Goal: Contribute content: Contribute content

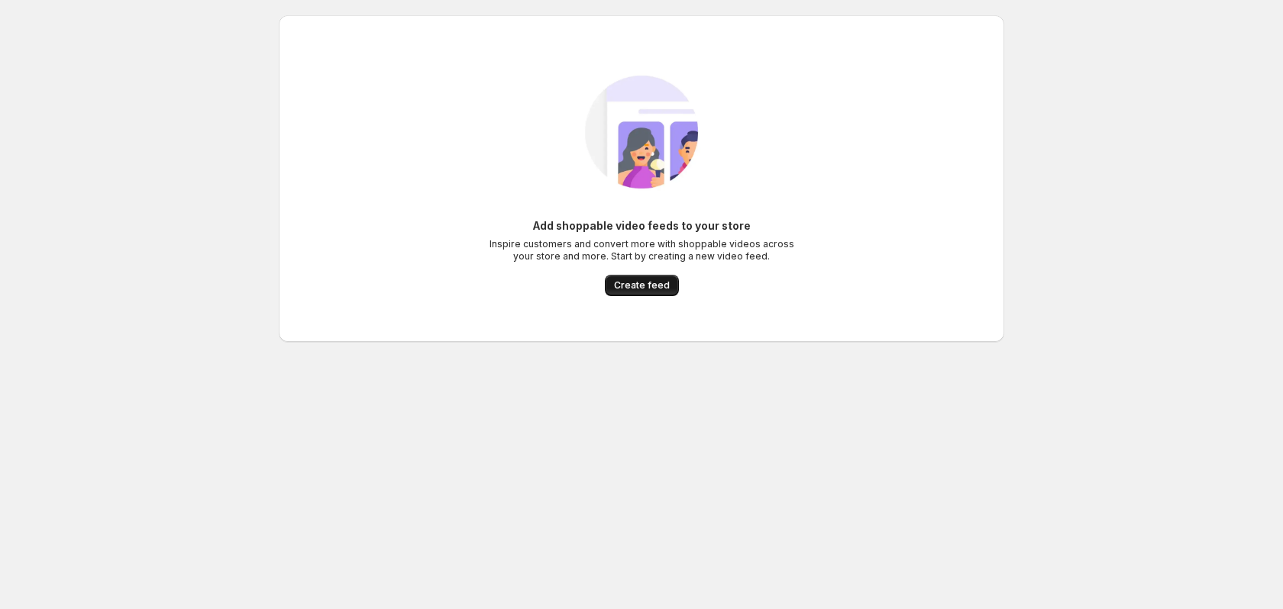
click at [641, 295] on button "Create feed" at bounding box center [642, 285] width 74 height 21
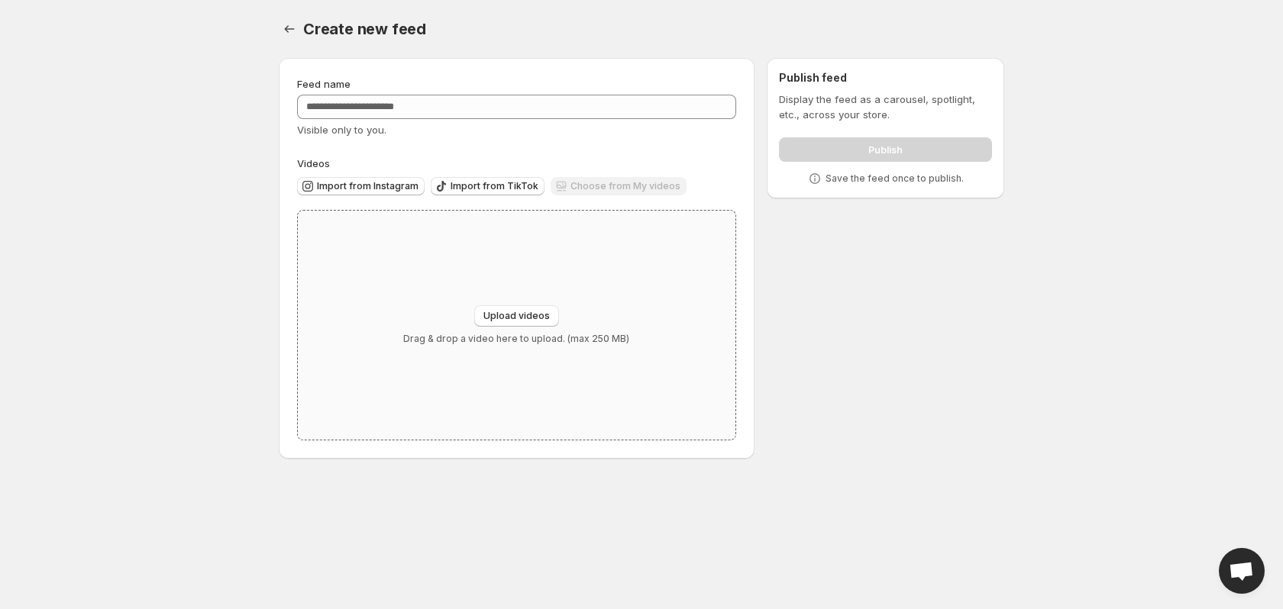
click at [428, 233] on div "Upload videos Drag & drop a video here to upload. (max 250 MB)" at bounding box center [517, 325] width 438 height 229
type input "**********"
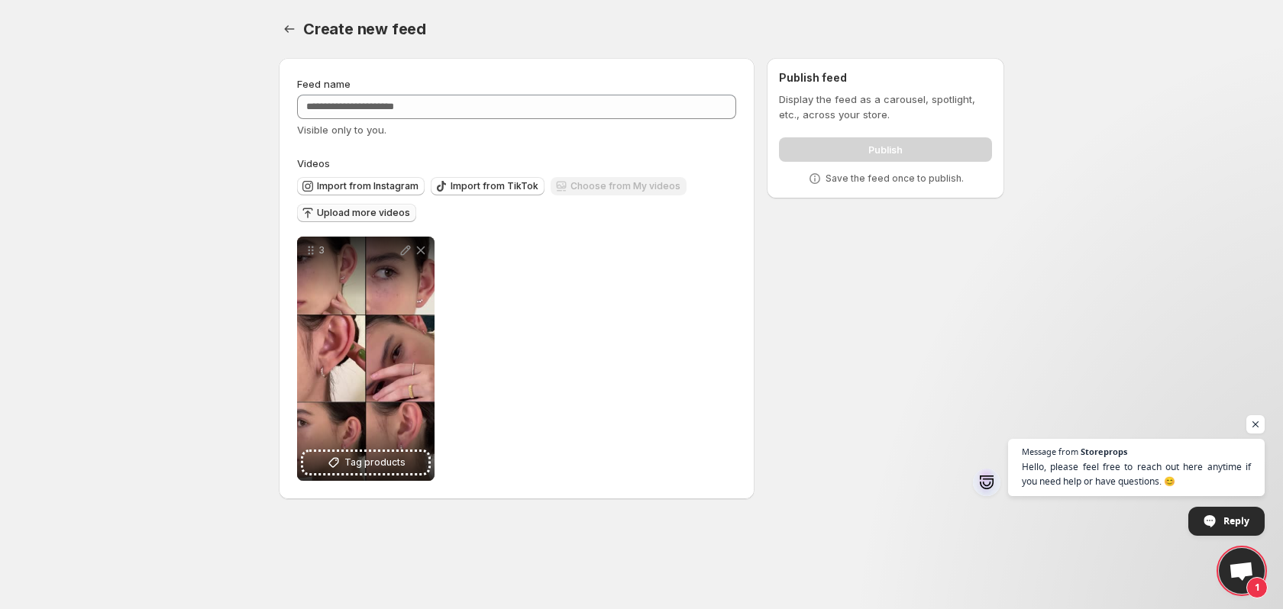
click at [341, 212] on span "Upload more videos" at bounding box center [363, 213] width 93 height 12
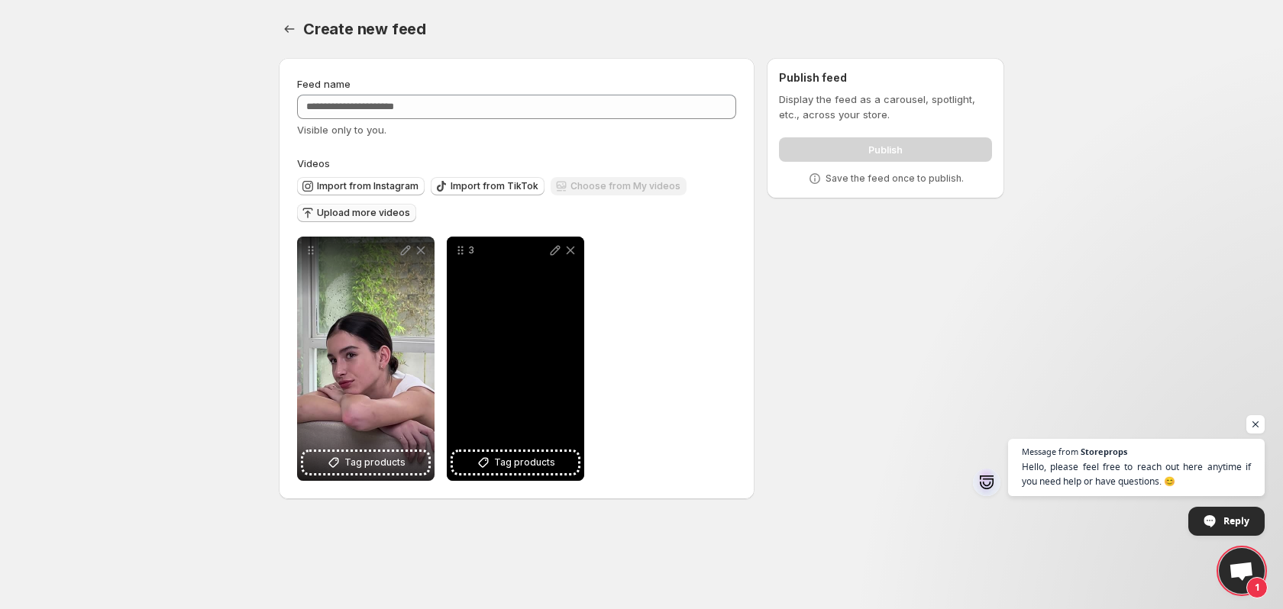
click at [578, 249] on div "3" at bounding box center [515, 250] width 137 height 27
click at [573, 250] on icon at bounding box center [570, 250] width 15 height 15
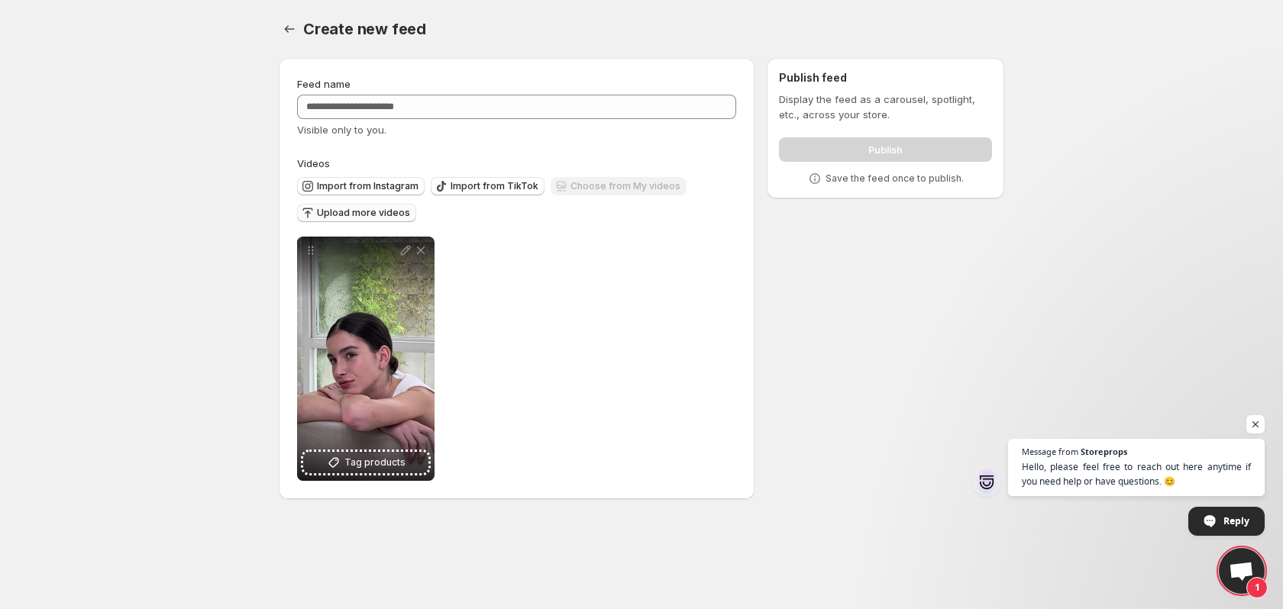
click at [381, 210] on span "Upload more videos" at bounding box center [363, 213] width 93 height 12
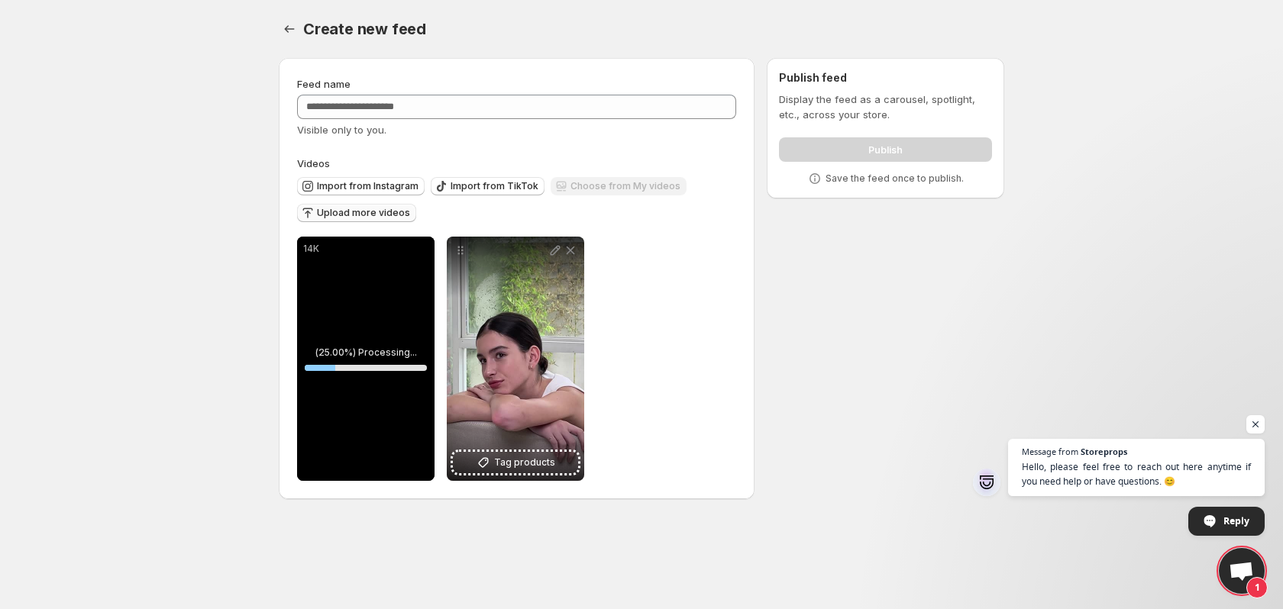
click at [367, 211] on span "Upload more videos" at bounding box center [363, 213] width 93 height 12
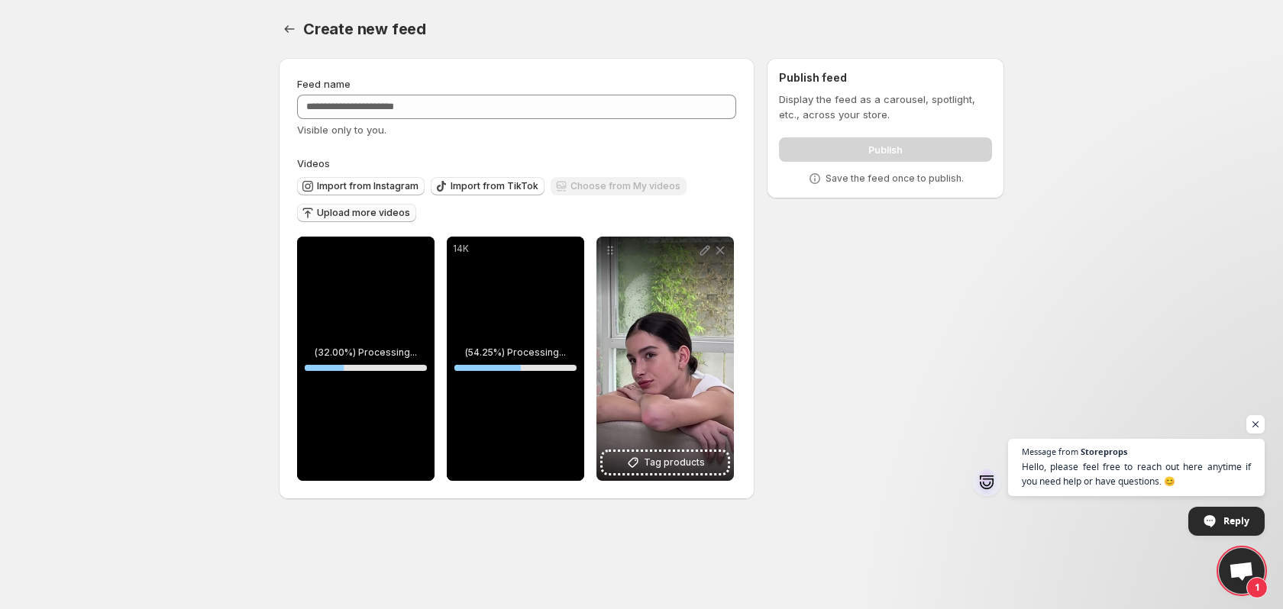
click at [403, 219] on button "Upload more videos" at bounding box center [356, 213] width 119 height 18
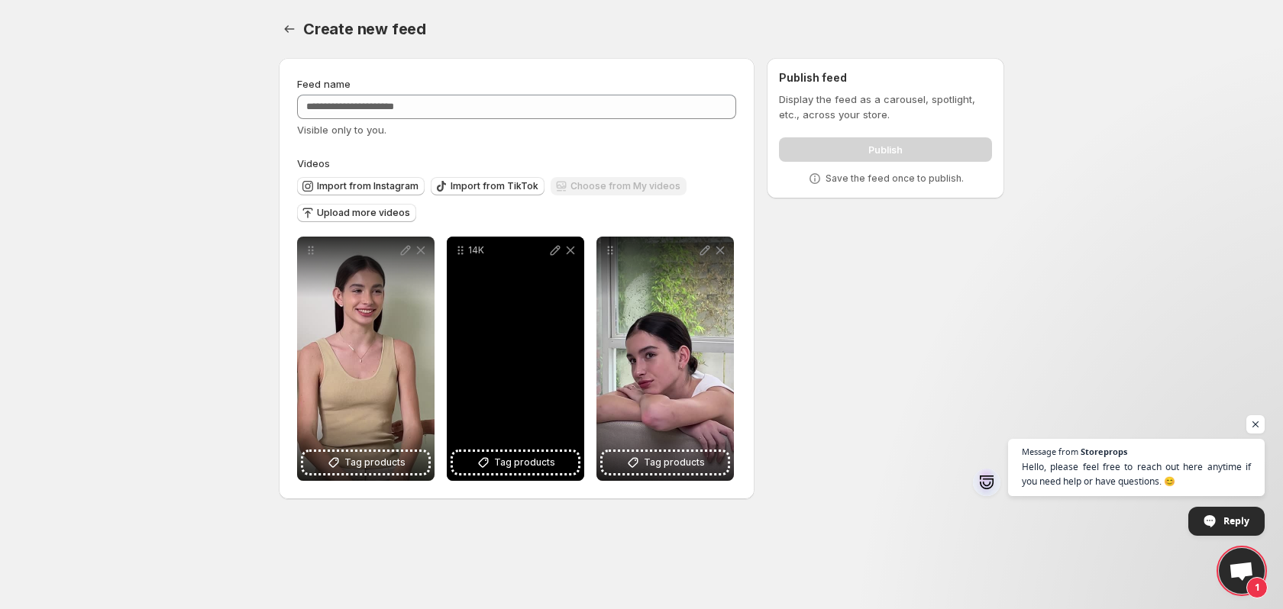
click at [540, 349] on div "14K" at bounding box center [515, 359] width 137 height 244
click at [567, 246] on icon at bounding box center [570, 250] width 15 height 15
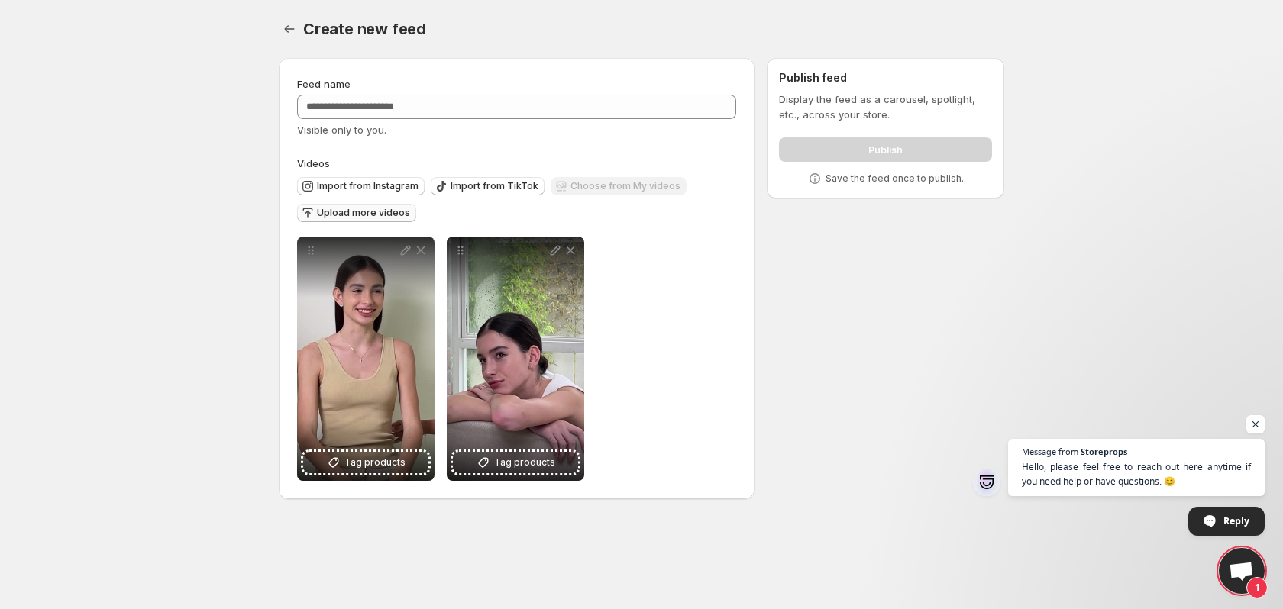
click at [357, 208] on span "Upload more videos" at bounding box center [363, 213] width 93 height 12
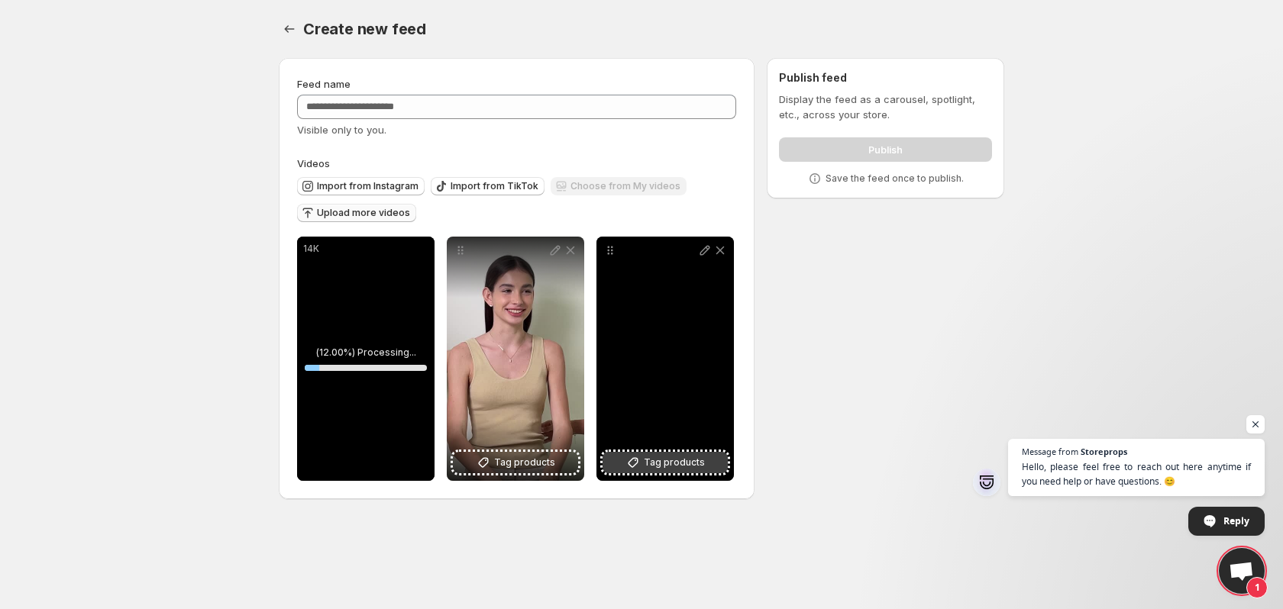
click at [711, 468] on button "Tag products" at bounding box center [664, 462] width 125 height 21
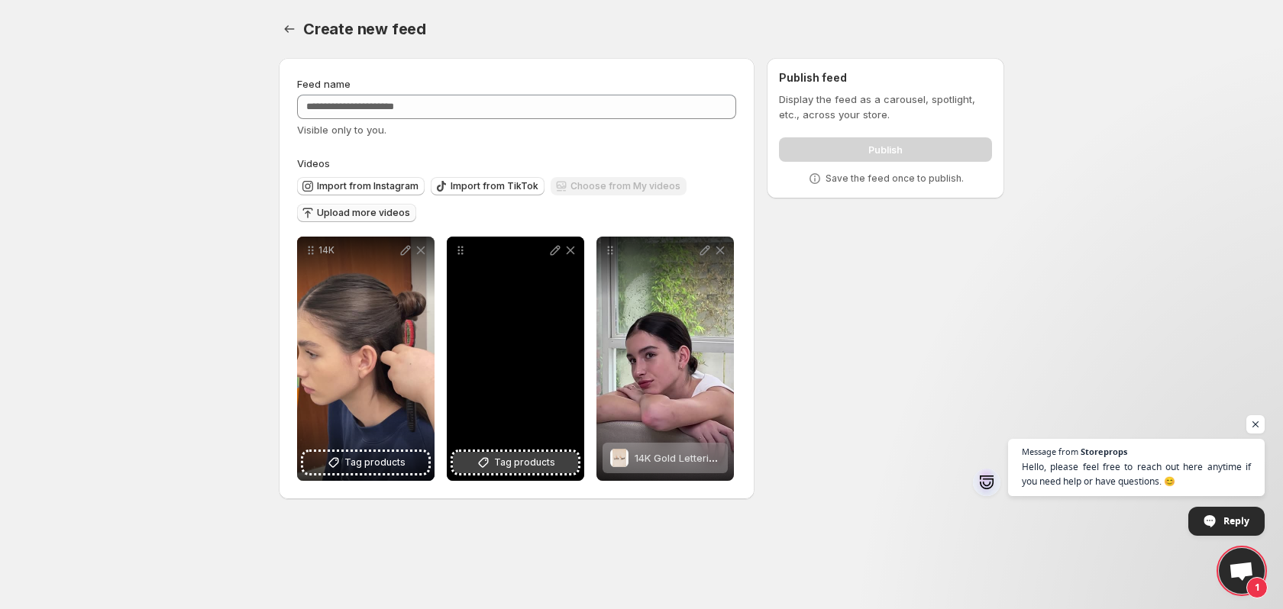
click at [541, 464] on span "Tag products" at bounding box center [524, 462] width 61 height 15
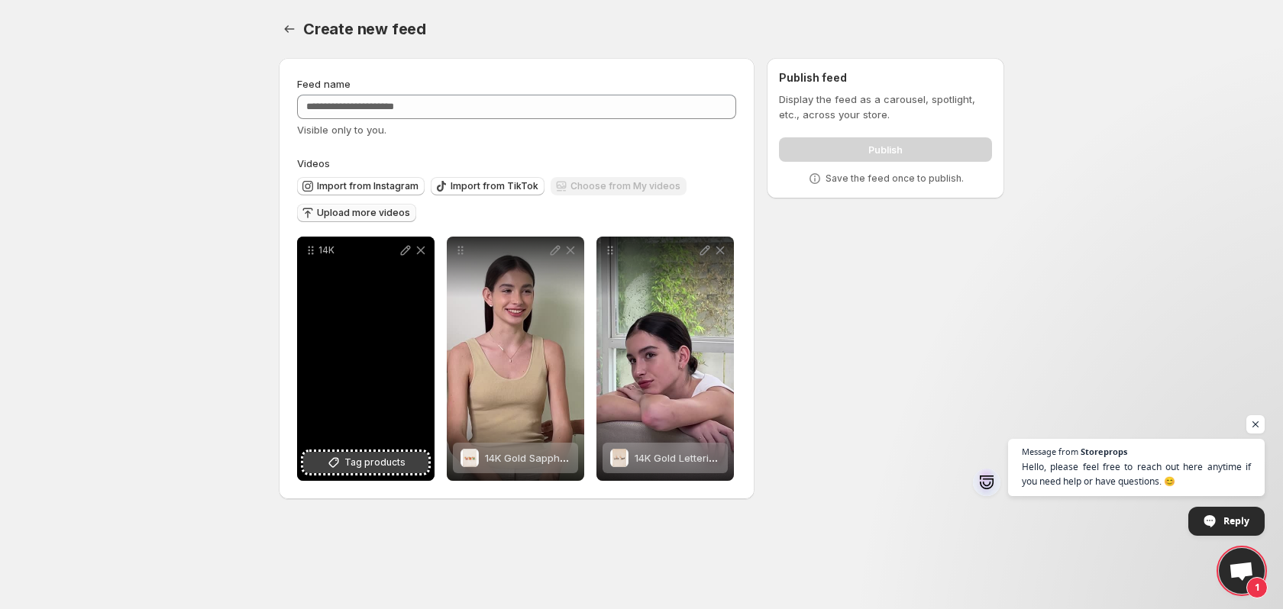
click at [380, 458] on span "Tag products" at bounding box center [374, 462] width 61 height 15
click at [367, 460] on span "14K Solid Gold Lab Diamond Twin Stud Internally Threaded Labret Piercing 20G" at bounding box center [525, 458] width 380 height 12
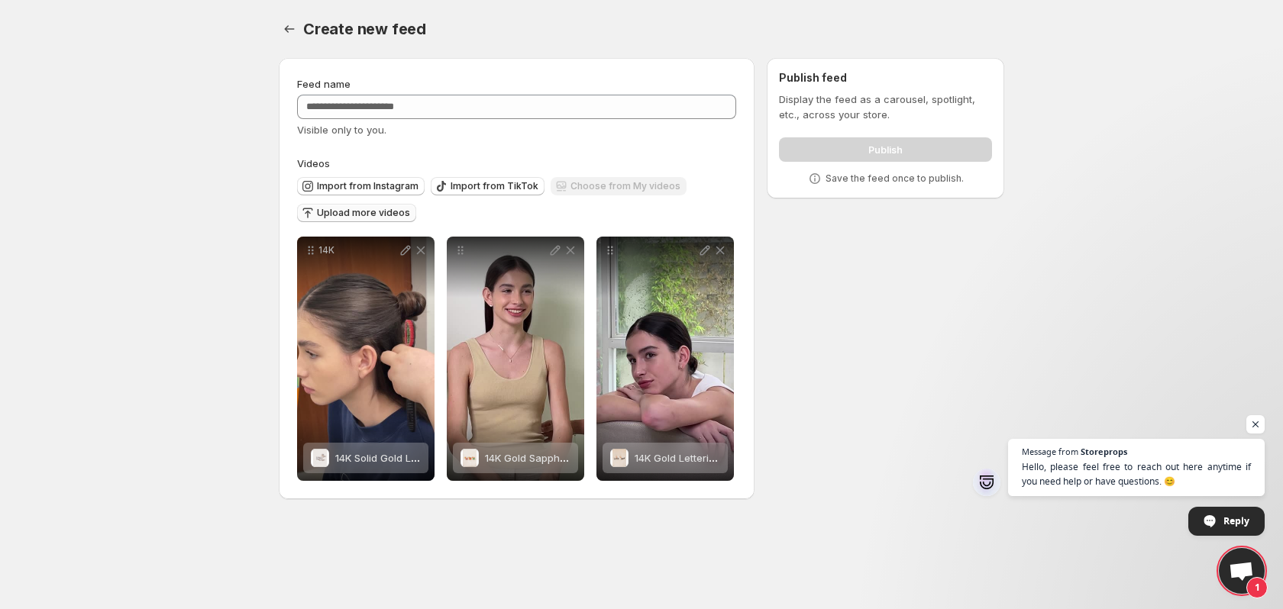
click at [383, 214] on span "Upload more videos" at bounding box center [363, 213] width 93 height 12
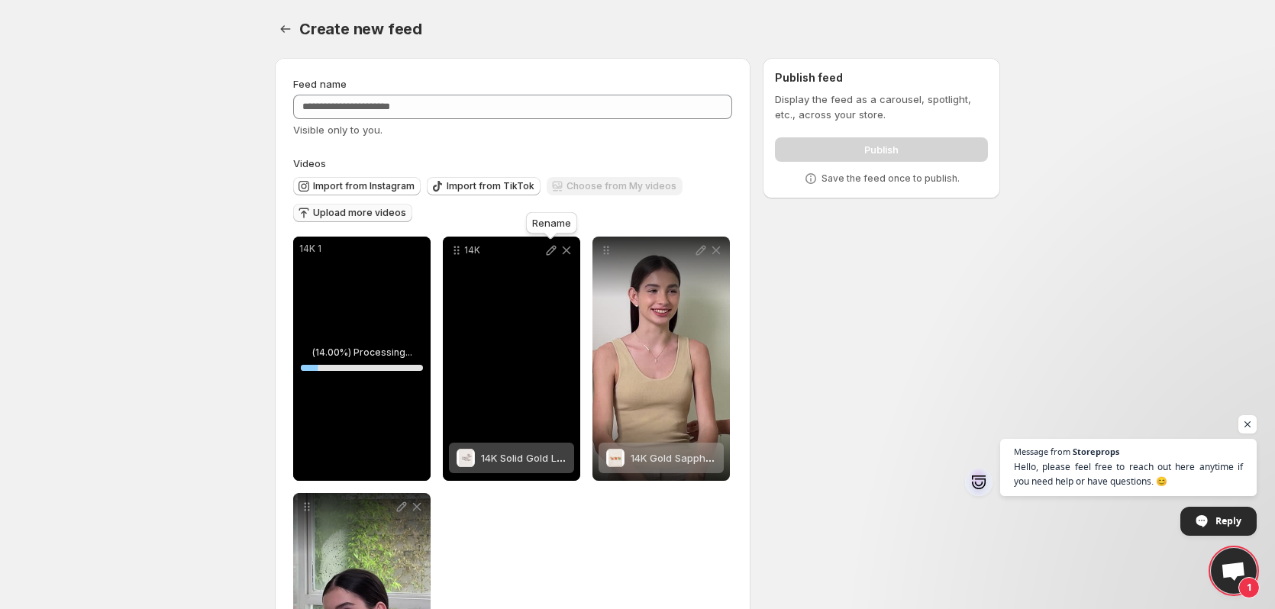
click at [545, 244] on icon at bounding box center [551, 250] width 15 height 15
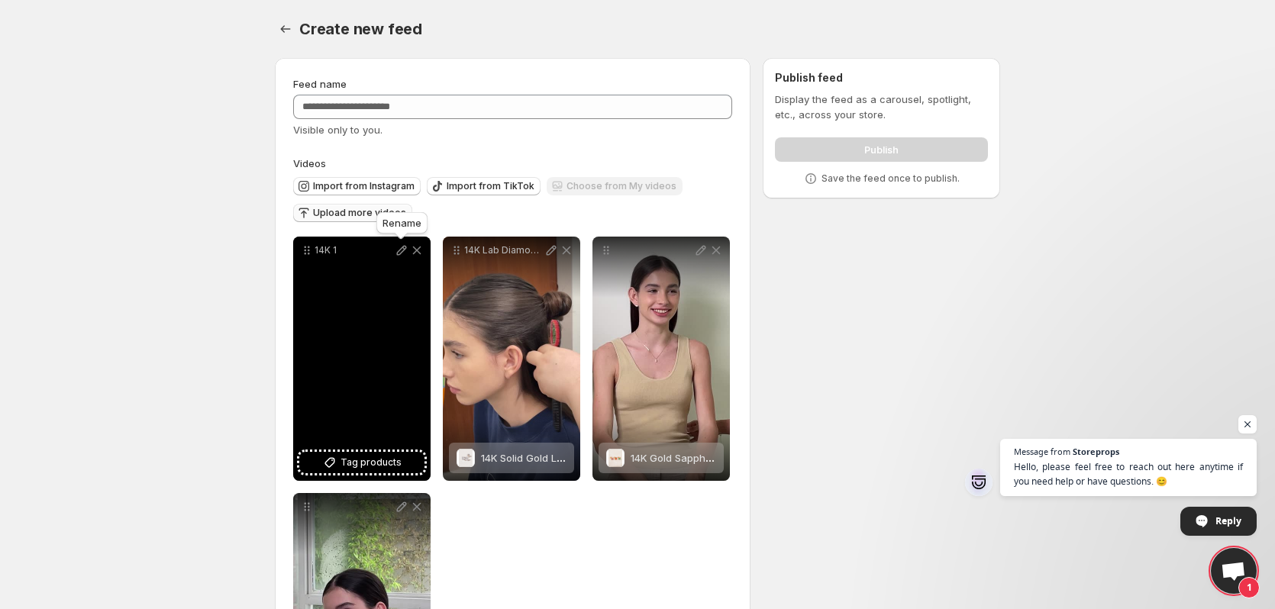
click at [402, 250] on icon at bounding box center [401, 250] width 15 height 15
click at [372, 470] on button "Tag products" at bounding box center [361, 462] width 125 height 21
click at [373, 452] on span "14K Solid Gold Lab Diamond Rose Cartilage Earring 20G18G16G" at bounding box center [482, 458] width 302 height 12
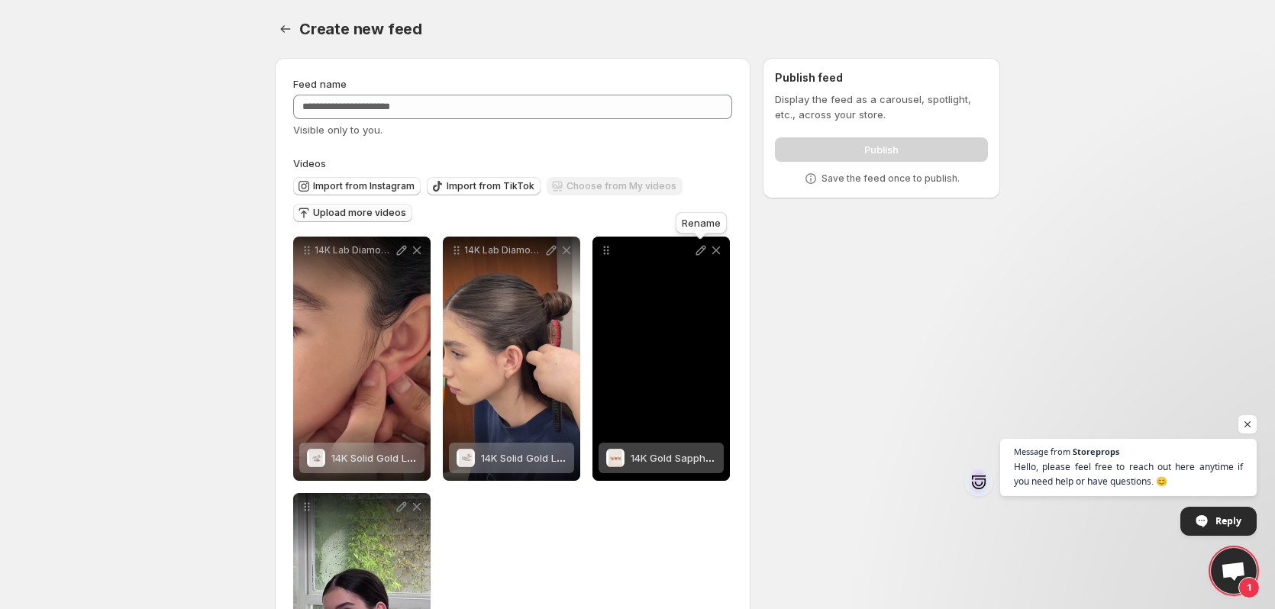
click at [697, 244] on icon at bounding box center [700, 250] width 15 height 15
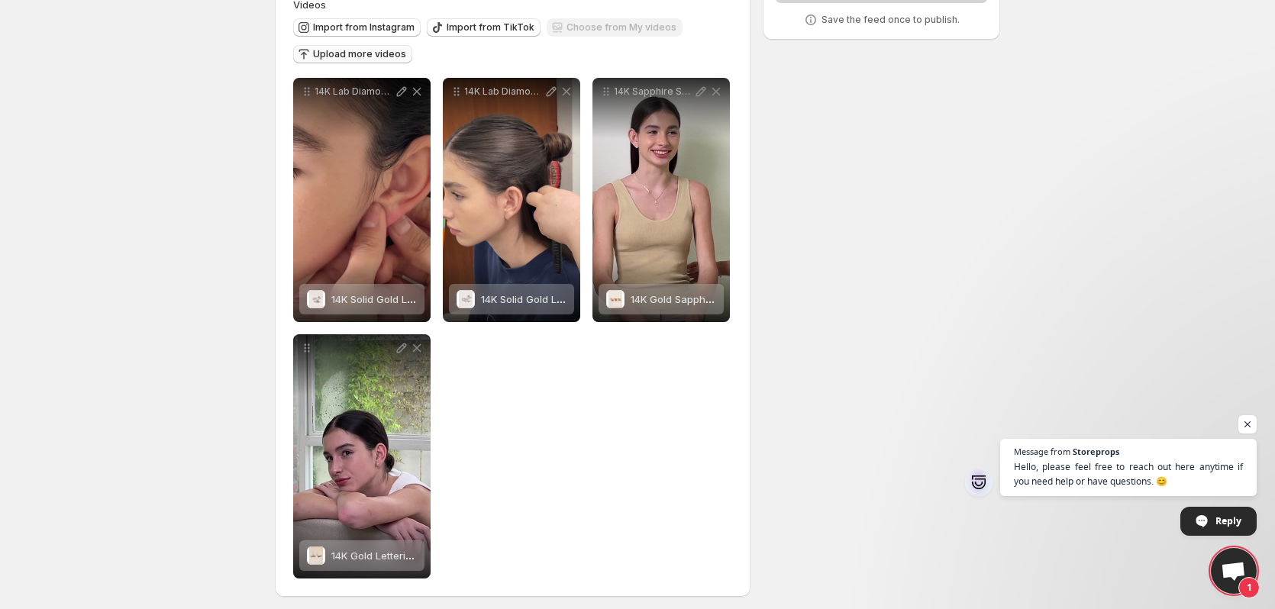
scroll to position [165, 0]
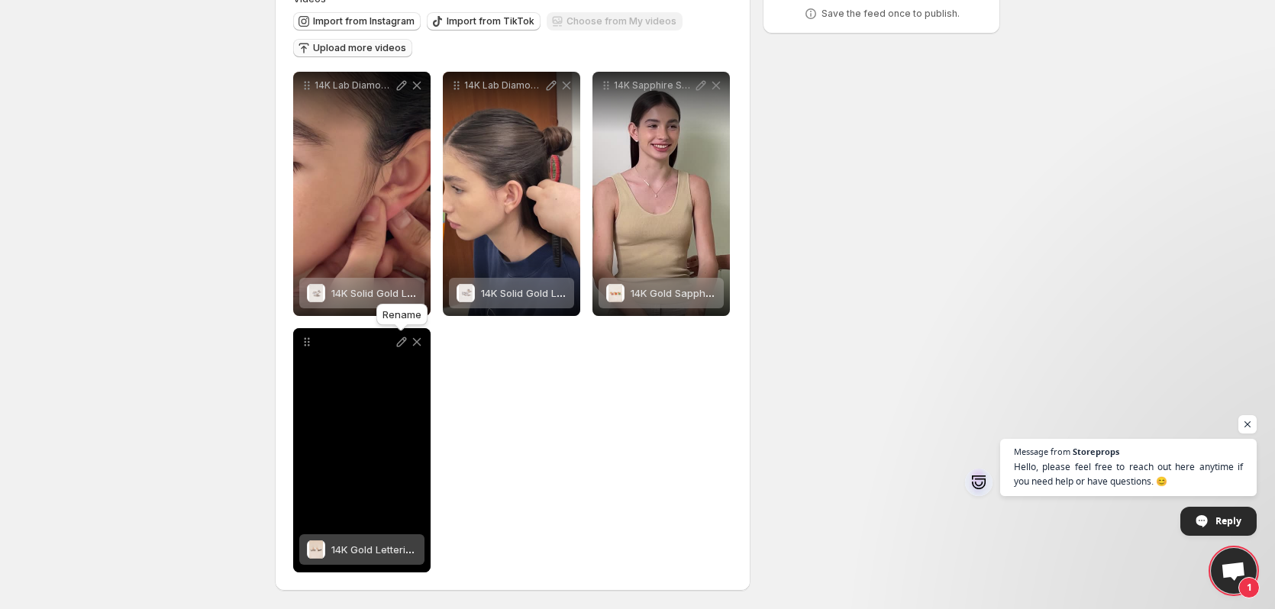
click at [399, 334] on icon at bounding box center [401, 341] width 15 height 15
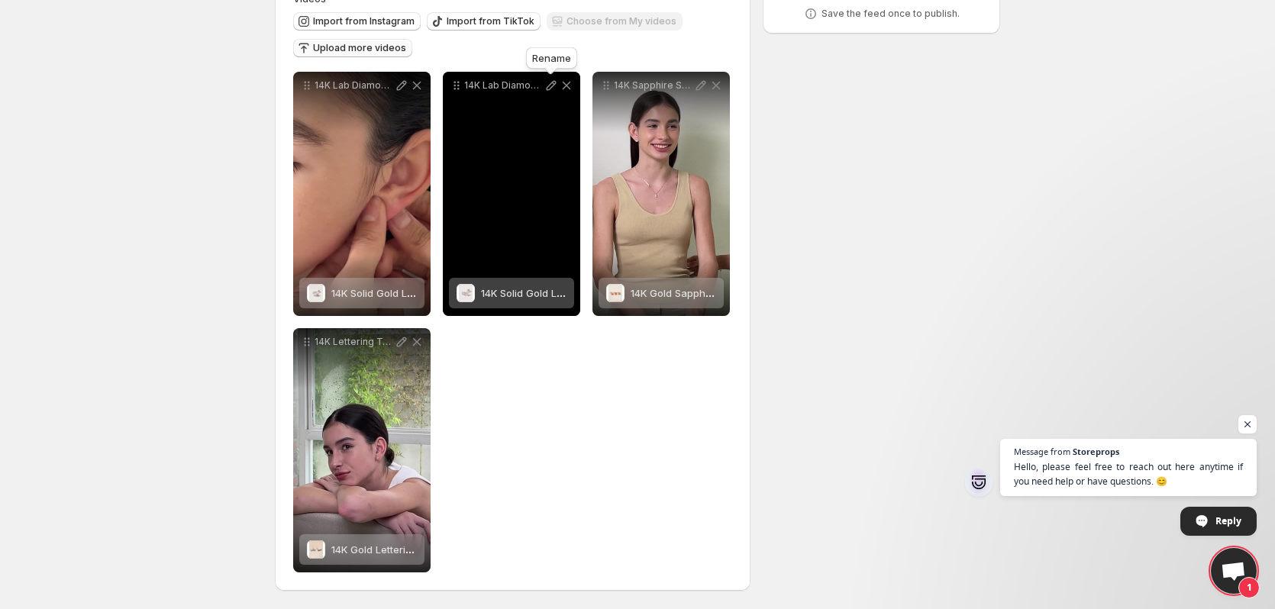
click at [547, 86] on icon at bounding box center [551, 85] width 15 height 15
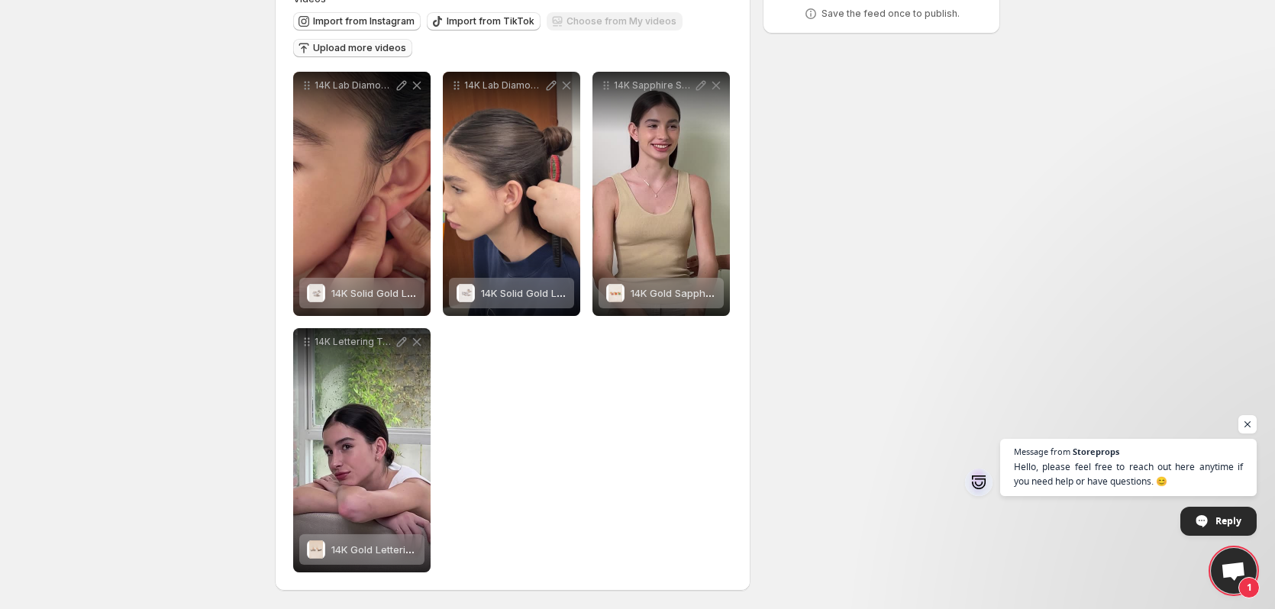
scroll to position [0, 0]
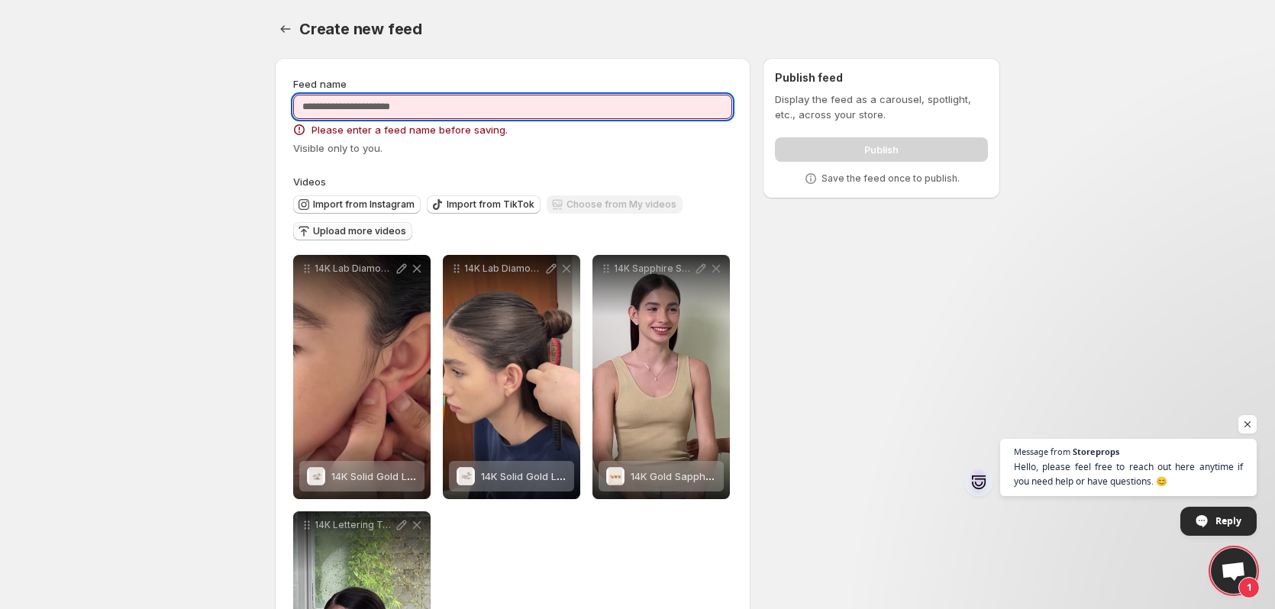
click at [462, 108] on input "Feed name" at bounding box center [512, 107] width 439 height 24
type input "*"
type input "**********"
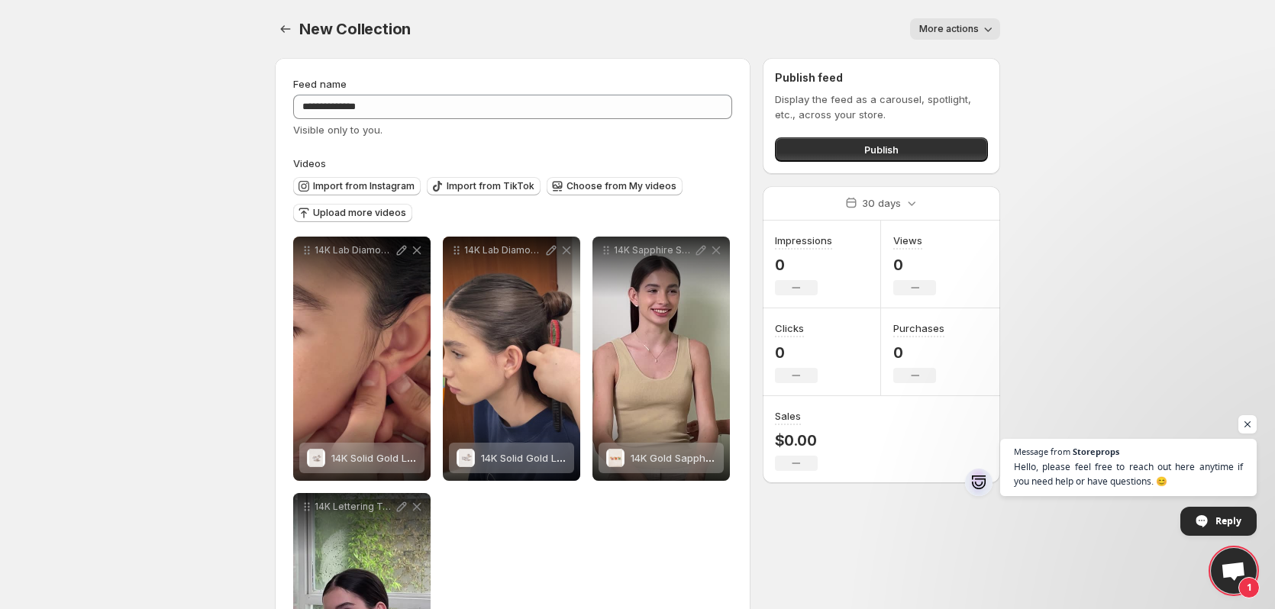
click at [30, 250] on body "**********" at bounding box center [637, 304] width 1275 height 609
click at [829, 144] on button "Publish" at bounding box center [881, 149] width 213 height 24
click at [857, 150] on button "Publish" at bounding box center [881, 149] width 213 height 24
click at [938, 152] on button "Publish" at bounding box center [881, 149] width 213 height 24
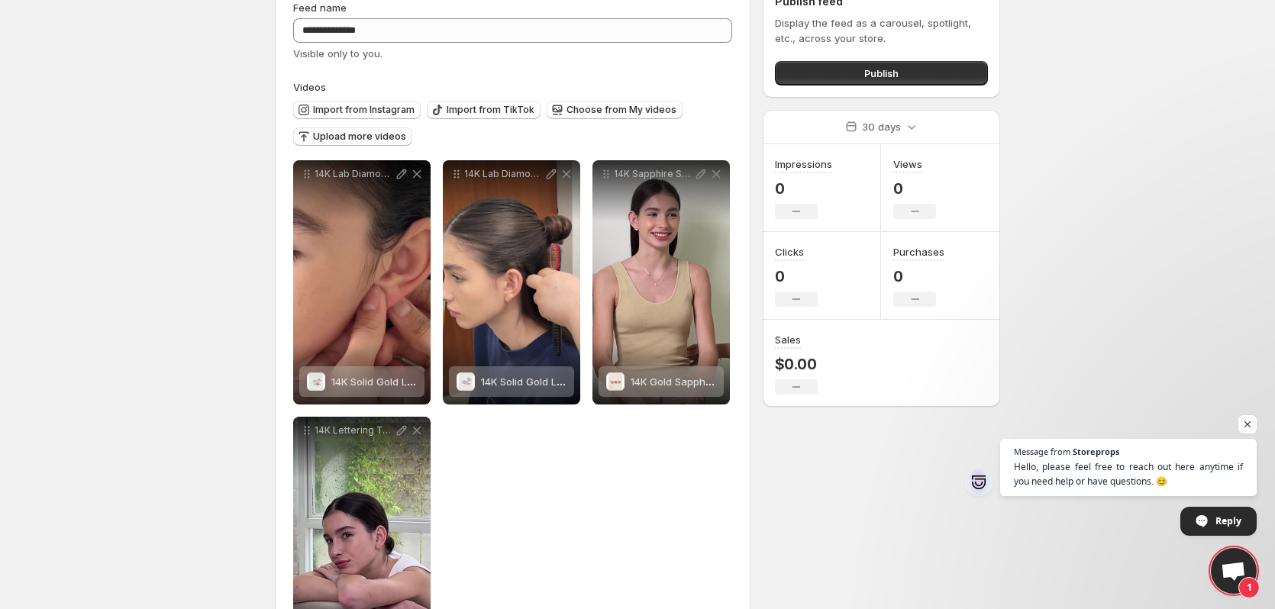
click at [375, 138] on span "Upload more videos" at bounding box center [359, 137] width 93 height 12
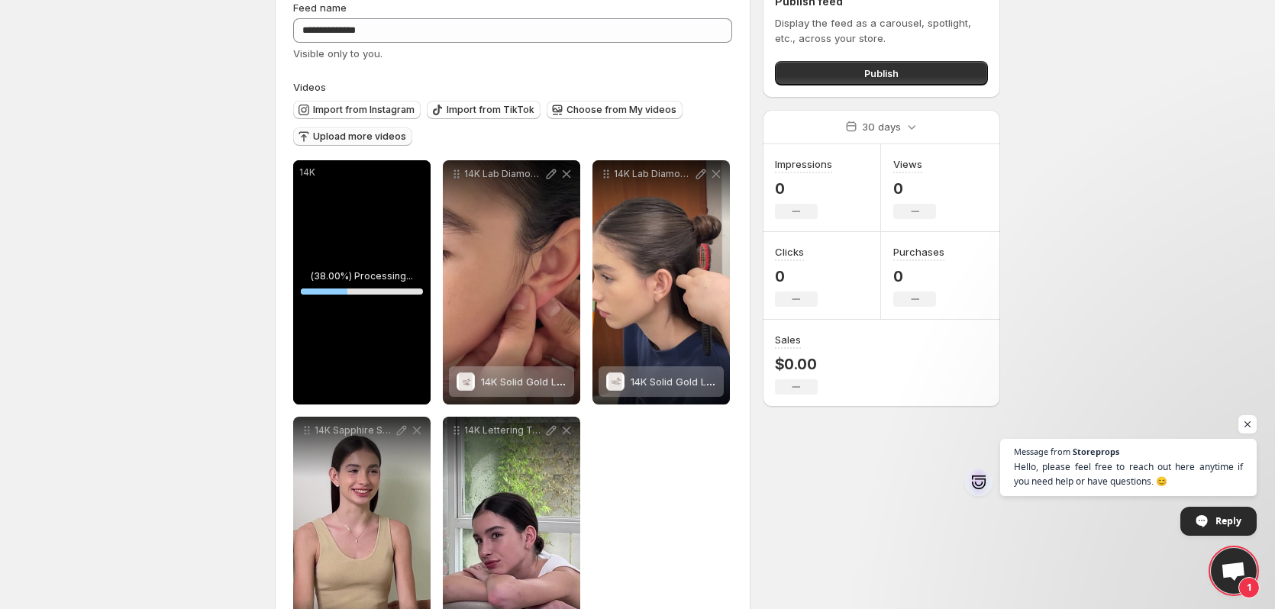
click at [177, 57] on body "**********" at bounding box center [637, 228] width 1275 height 609
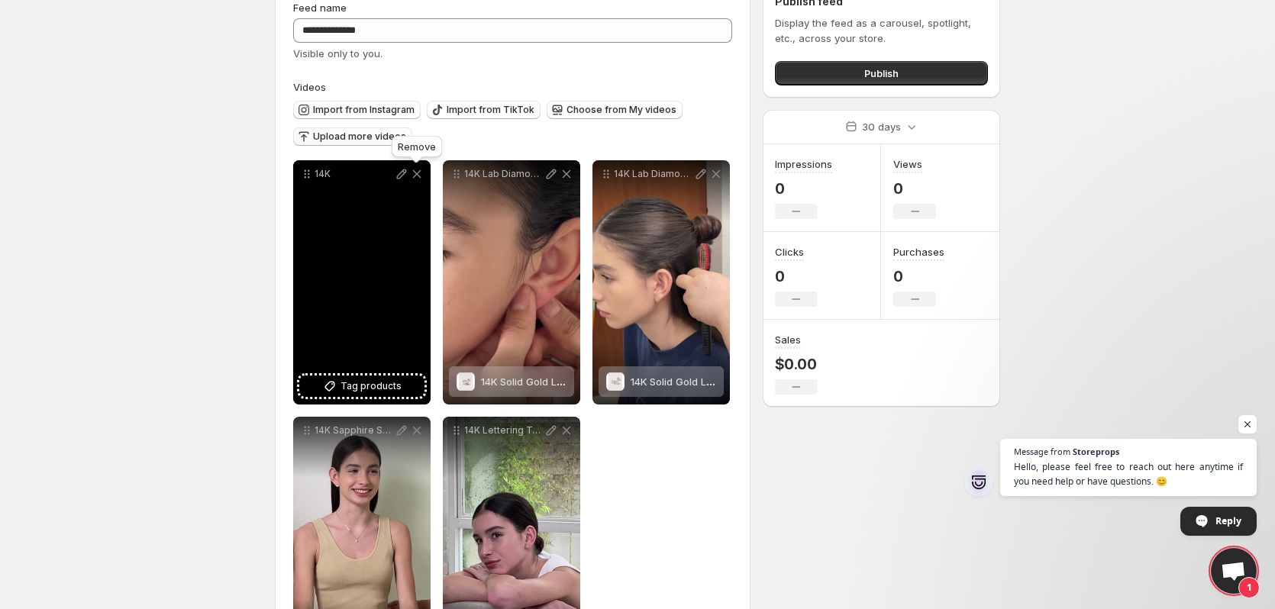
click at [421, 169] on icon at bounding box center [416, 173] width 15 height 15
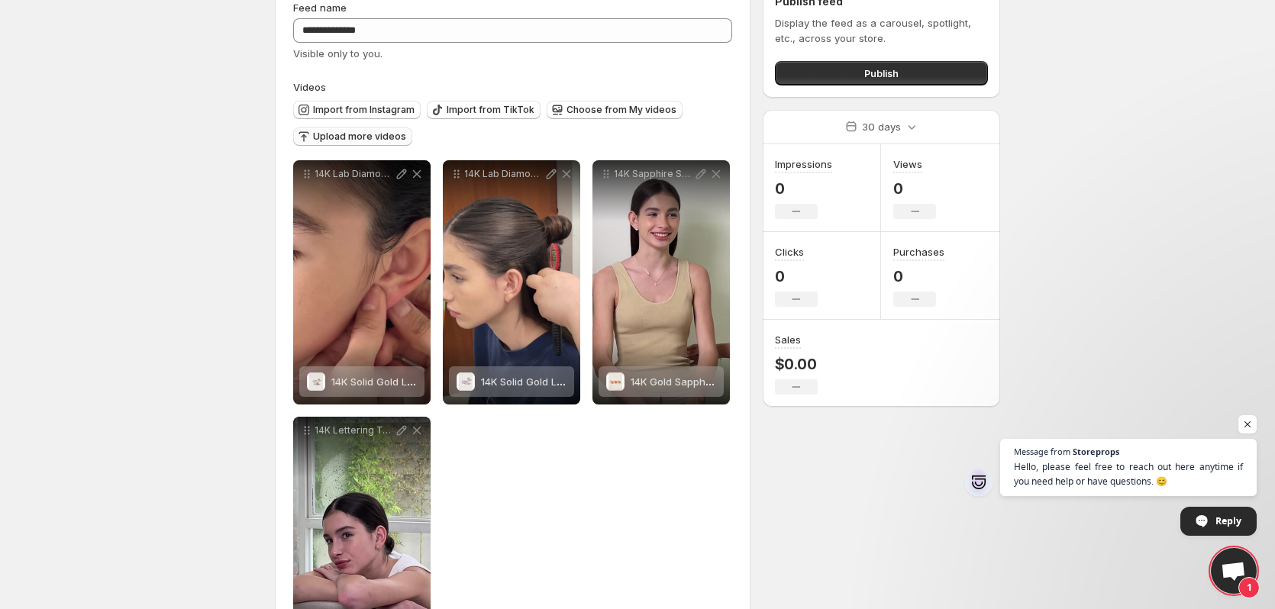
click at [377, 128] on button "Upload more videos" at bounding box center [352, 137] width 119 height 18
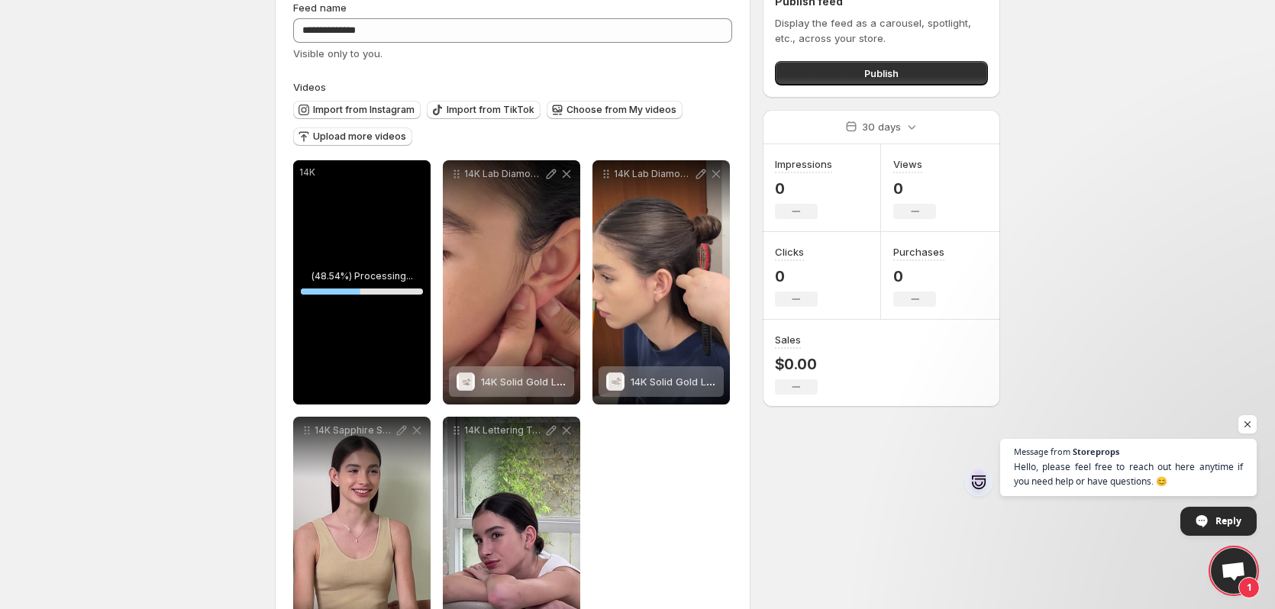
click at [783, 535] on div "**********" at bounding box center [632, 333] width 738 height 728
click at [396, 373] on div "14K" at bounding box center [361, 282] width 137 height 244
click at [394, 378] on button "Tag products" at bounding box center [361, 386] width 125 height 21
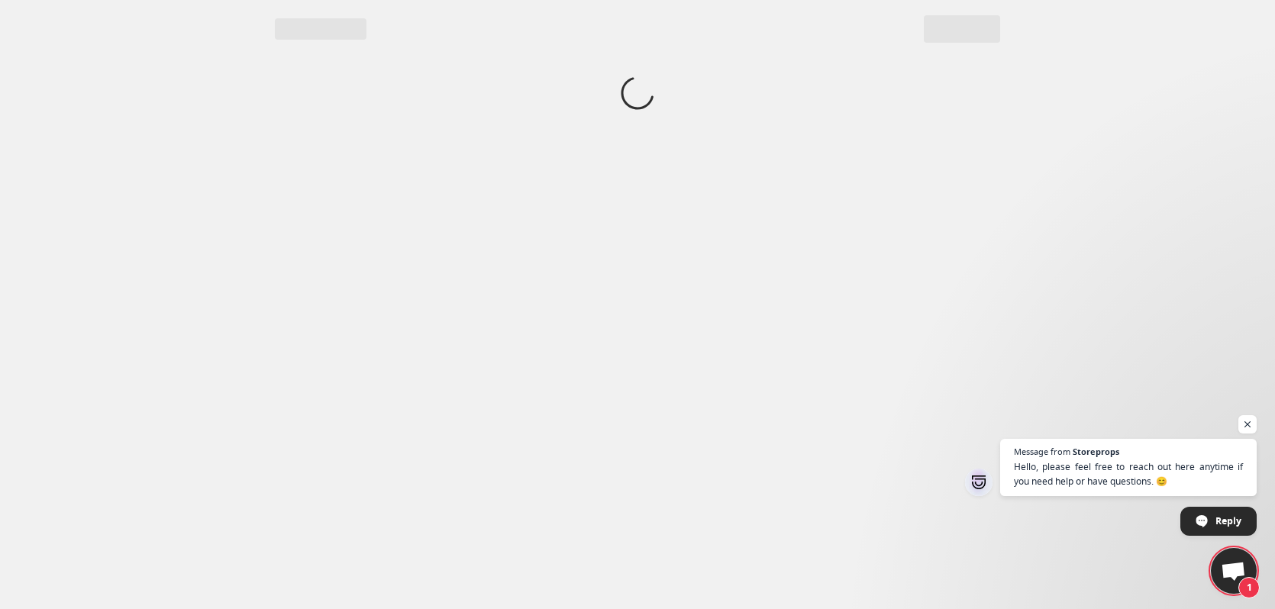
scroll to position [0, 0]
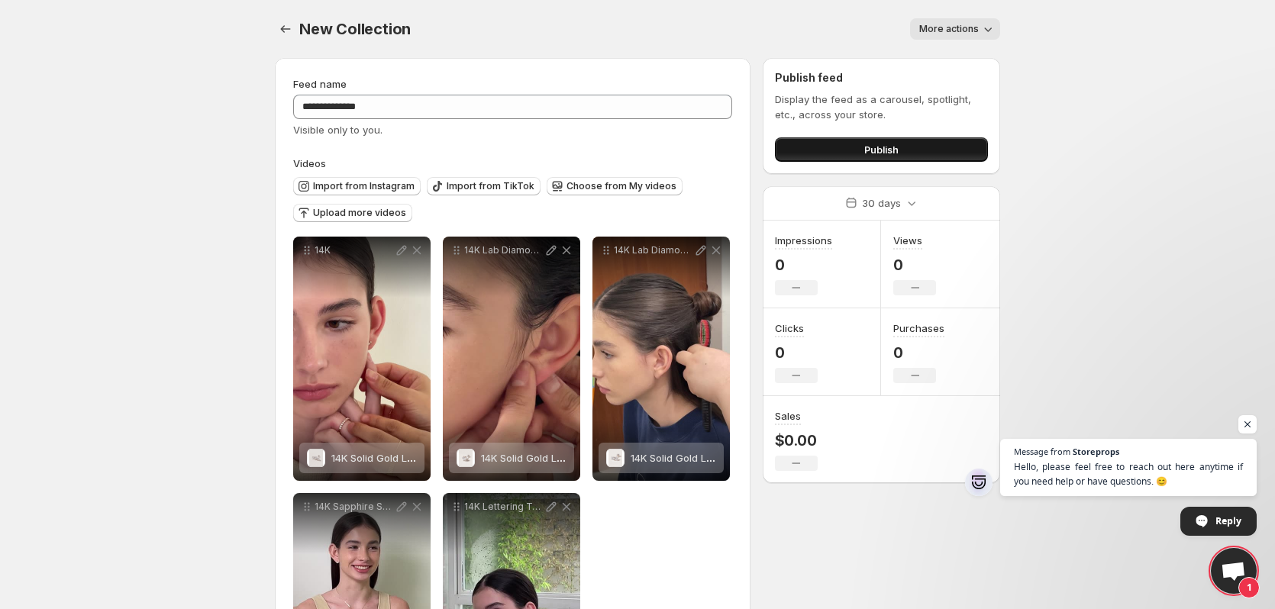
click at [858, 151] on button "Publish" at bounding box center [881, 149] width 213 height 24
click at [899, 163] on div "Publish feed Display the feed as a carousel, spotlight, etc., across your store…" at bounding box center [881, 116] width 237 height 116
click at [903, 158] on button "Publish" at bounding box center [881, 149] width 213 height 24
click at [925, 21] on button "More actions" at bounding box center [955, 28] width 90 height 21
